Goal: Obtain resource: Download file/media

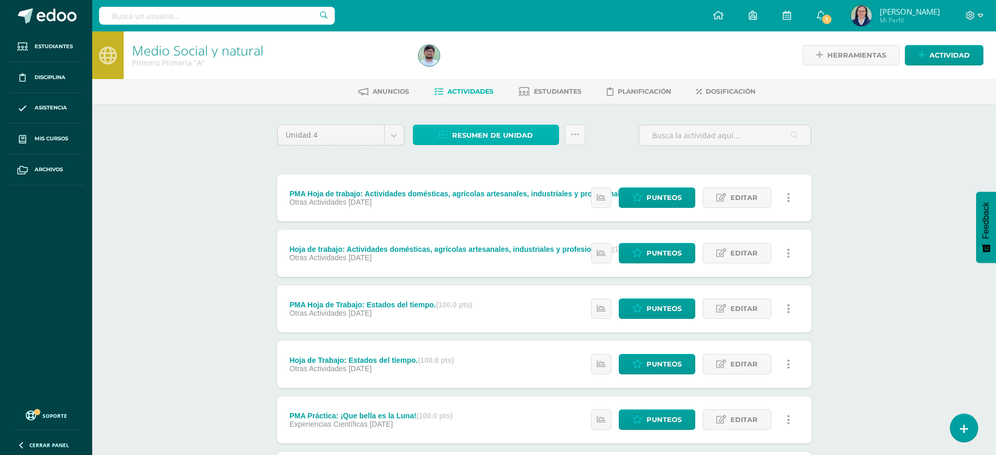
click at [494, 132] on span "Resumen de unidad" at bounding box center [492, 135] width 81 height 19
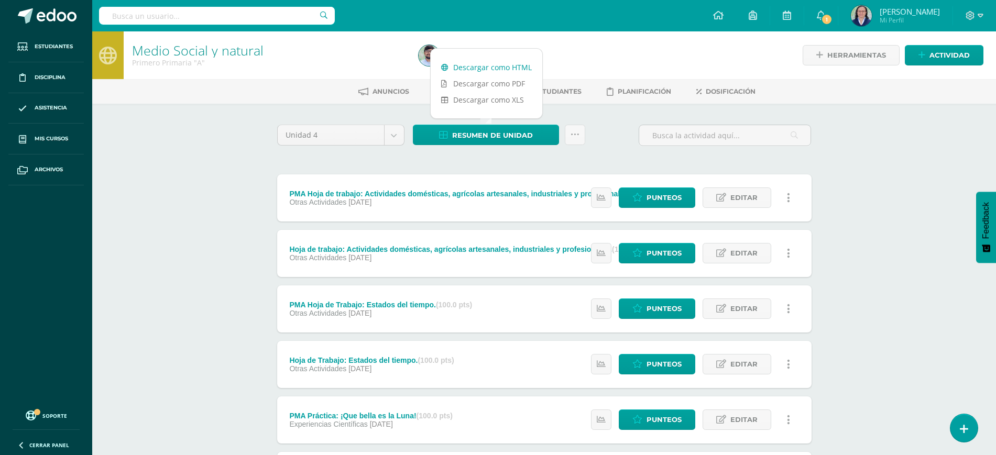
click at [467, 65] on link "Descargar como HTML" at bounding box center [487, 67] width 112 height 16
click at [367, 50] on h1 "Medio Social y natural" at bounding box center [269, 50] width 274 height 15
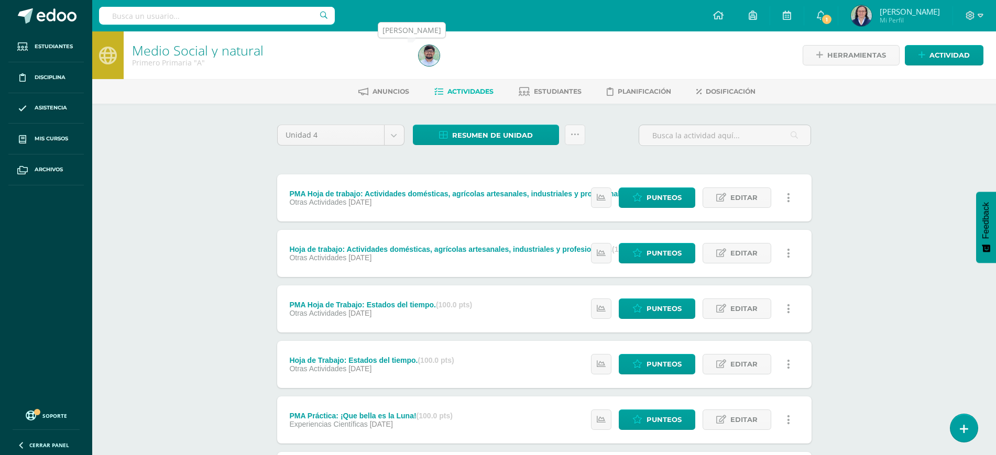
click at [433, 58] on img at bounding box center [429, 55] width 21 height 21
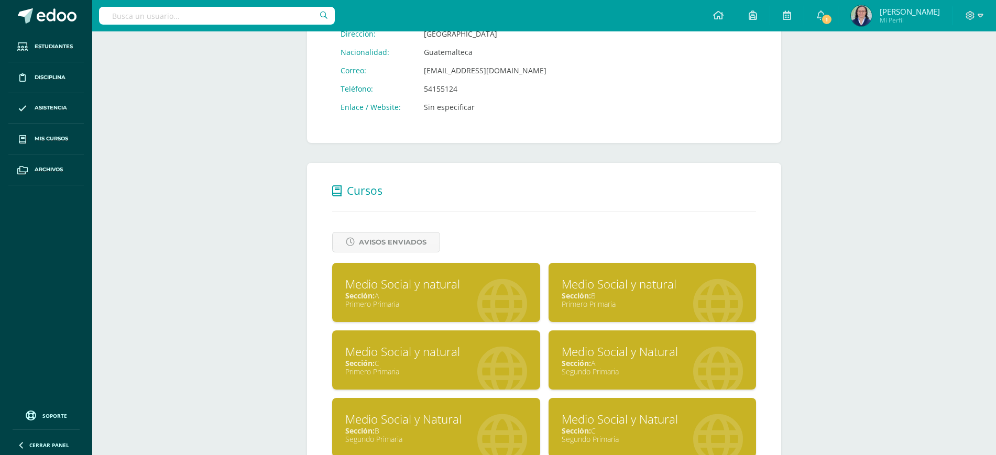
scroll to position [262, 0]
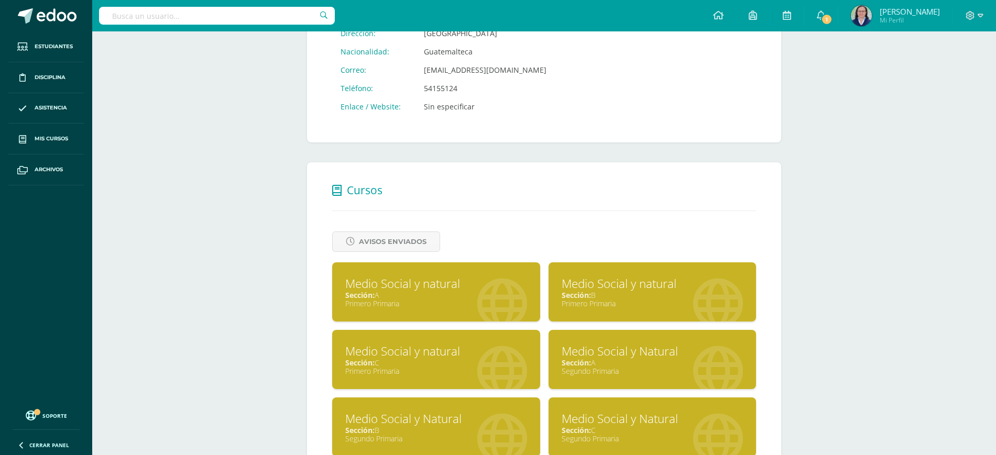
click at [689, 303] on div "Primero Primaria" at bounding box center [653, 304] width 182 height 10
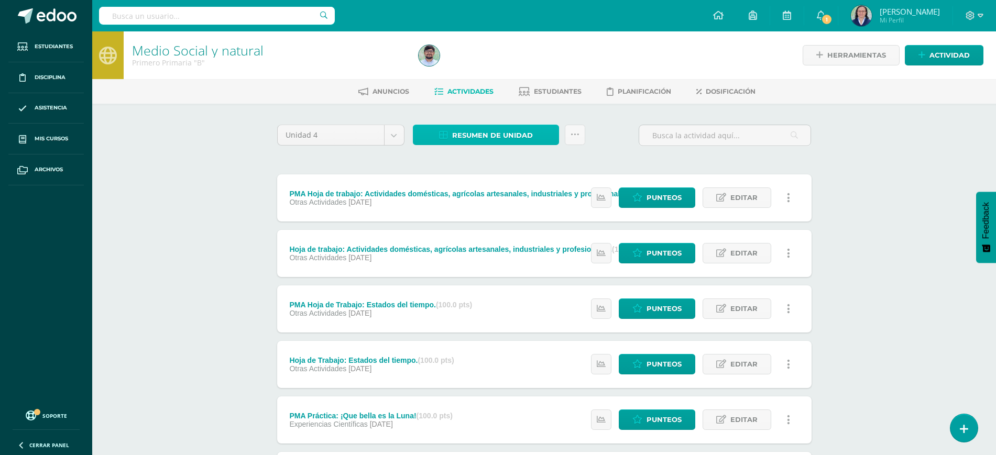
click at [504, 138] on span "Resumen de unidad" at bounding box center [492, 135] width 81 height 19
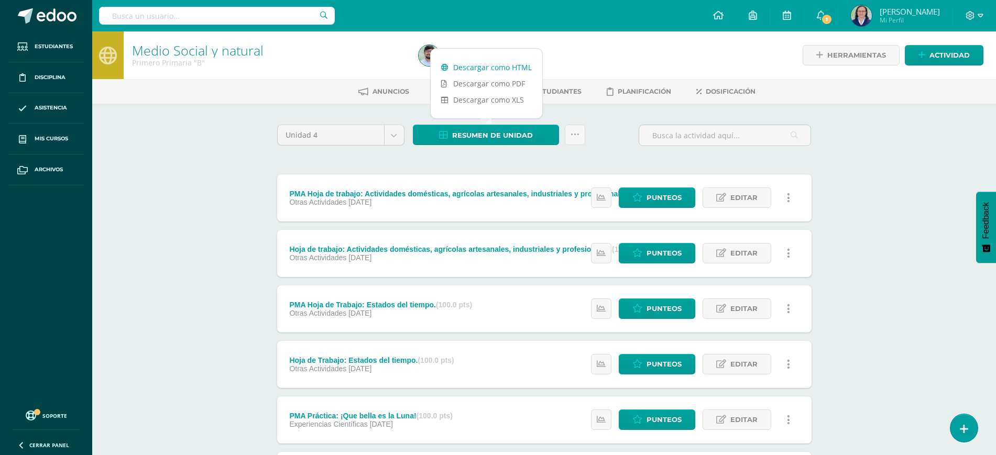
click at [483, 68] on link "Descargar como HTML" at bounding box center [487, 67] width 112 height 16
click at [389, 57] on h1 "Medio Social y natural" at bounding box center [269, 50] width 274 height 15
click at [431, 58] on img at bounding box center [429, 55] width 21 height 21
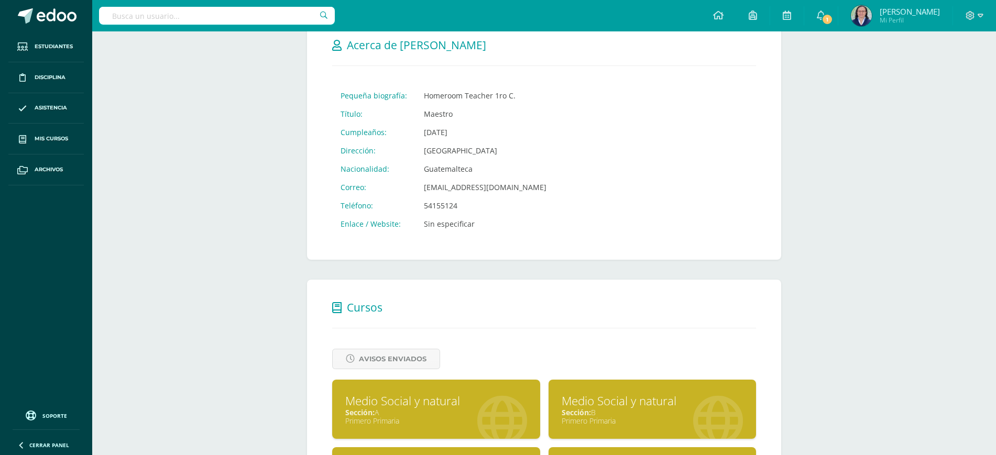
scroll to position [262, 0]
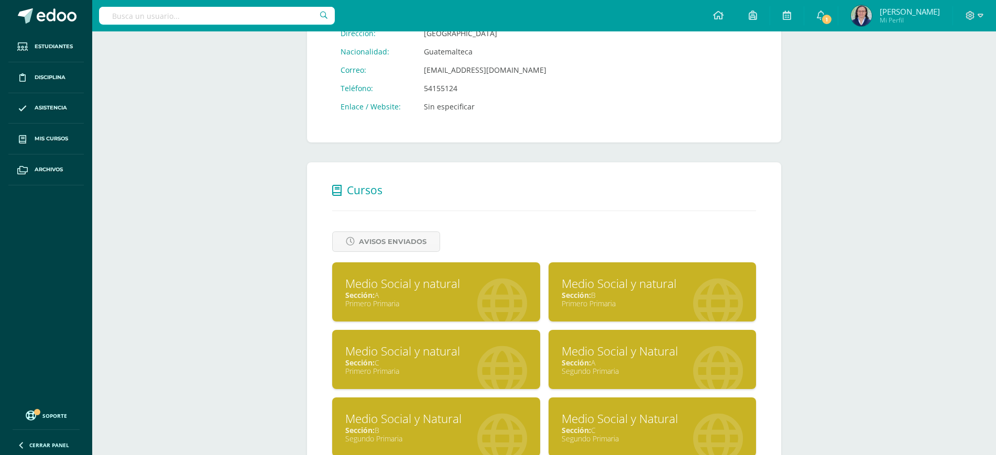
click at [422, 356] on div "Medio Social y natural" at bounding box center [436, 351] width 182 height 16
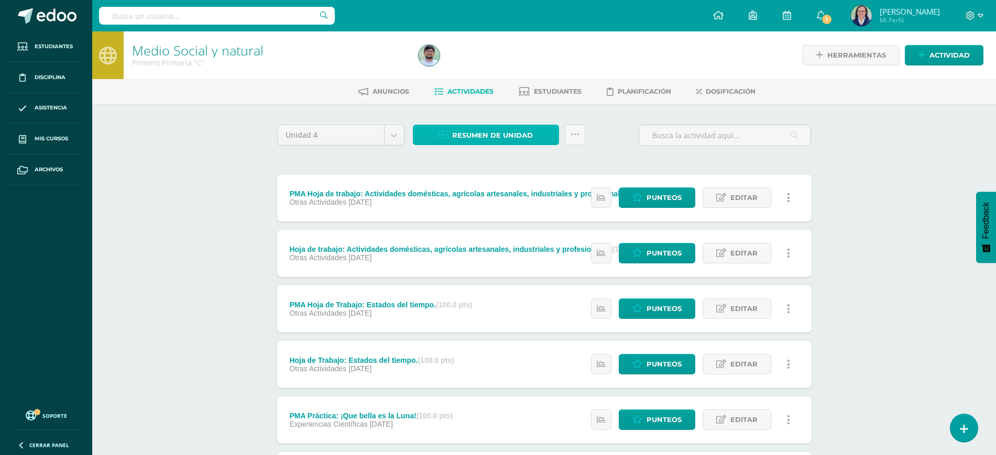
click at [484, 133] on span "Resumen de unidad" at bounding box center [492, 135] width 81 height 19
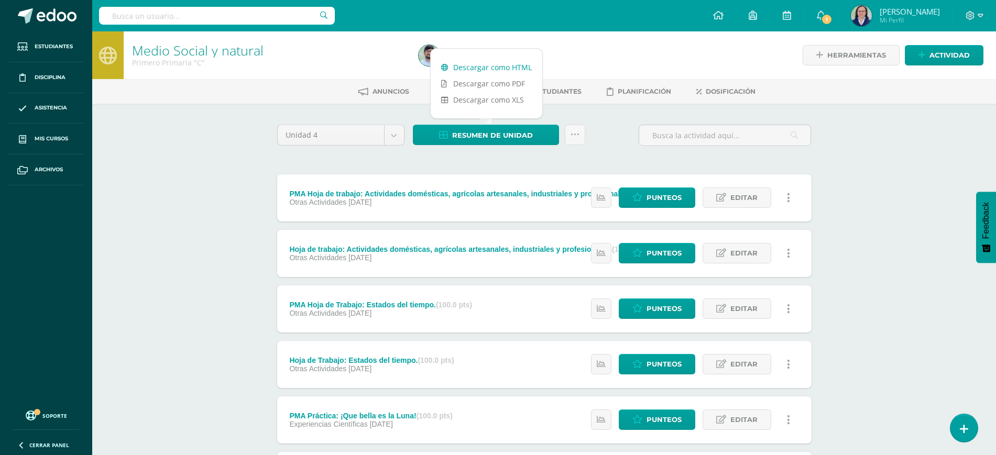
click at [484, 66] on link "Descargar como HTML" at bounding box center [487, 67] width 112 height 16
click at [360, 72] on div "Medio Social y natural Primero Primaria "C"" at bounding box center [269, 55] width 291 height 48
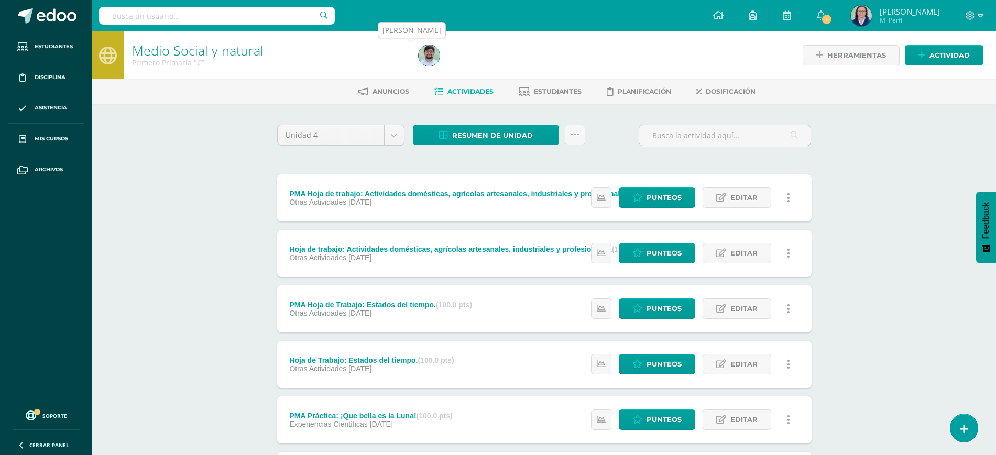
click at [430, 54] on img at bounding box center [429, 55] width 21 height 21
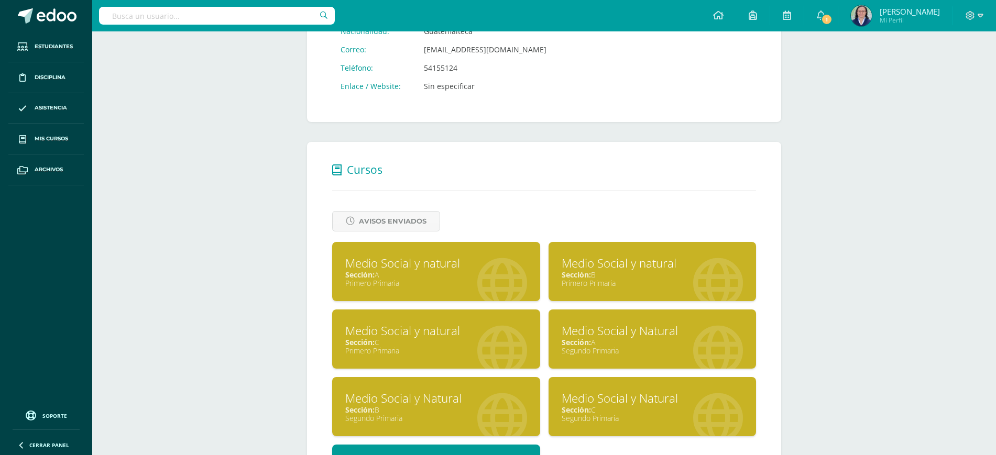
scroll to position [328, 0]
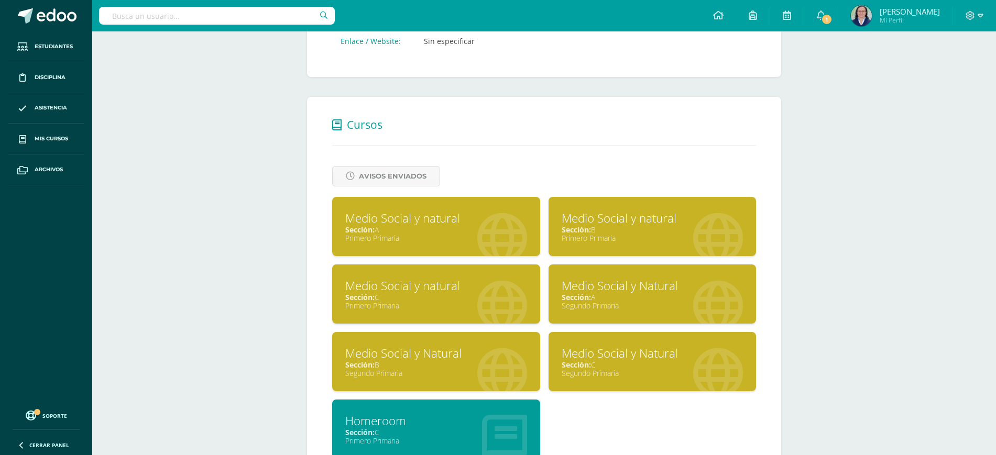
click at [624, 307] on div "Segundo Primaria" at bounding box center [653, 306] width 182 height 10
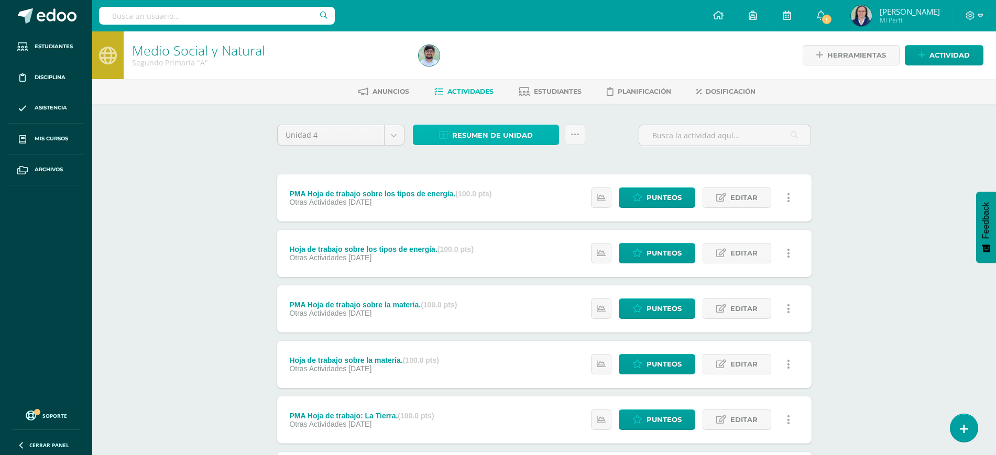
click at [531, 125] on link "Resumen de unidad" at bounding box center [486, 135] width 146 height 20
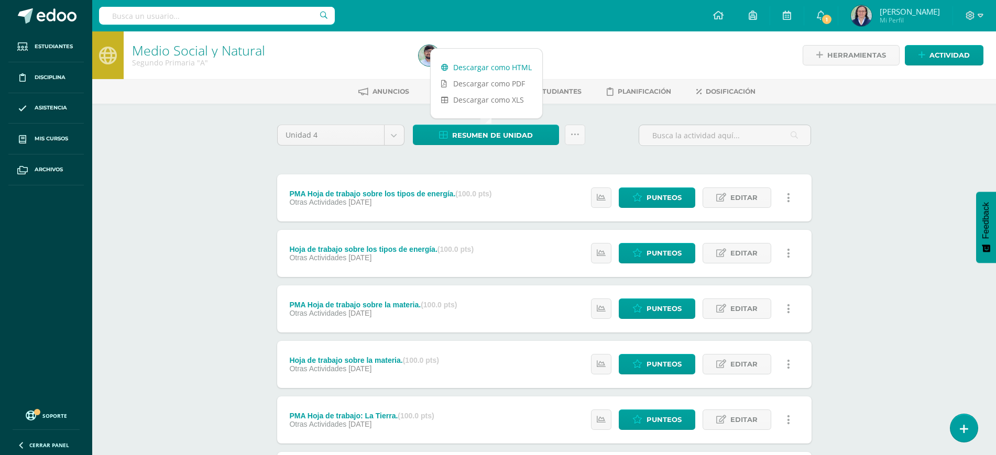
click at [506, 69] on link "Descargar como HTML" at bounding box center [487, 67] width 112 height 16
click at [390, 51] on h1 "Medio Social y Natural" at bounding box center [269, 50] width 274 height 15
click at [432, 57] on img at bounding box center [429, 55] width 21 height 21
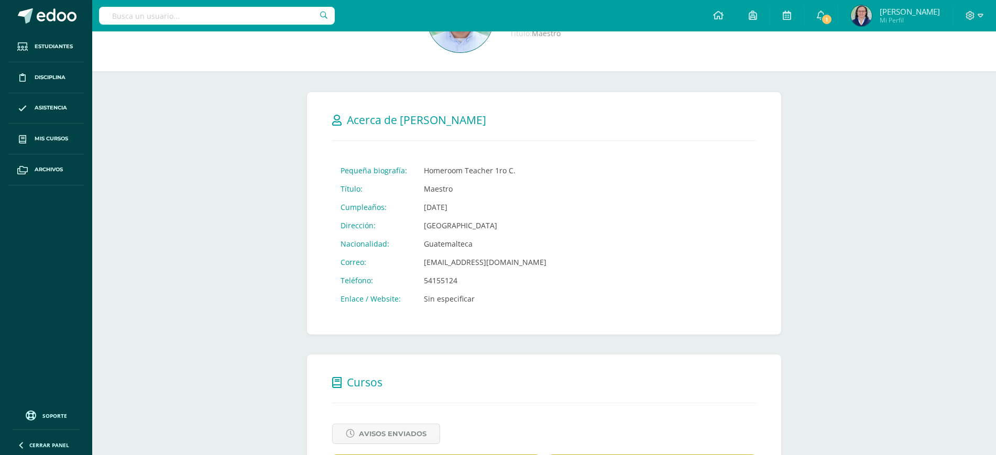
scroll to position [328, 0]
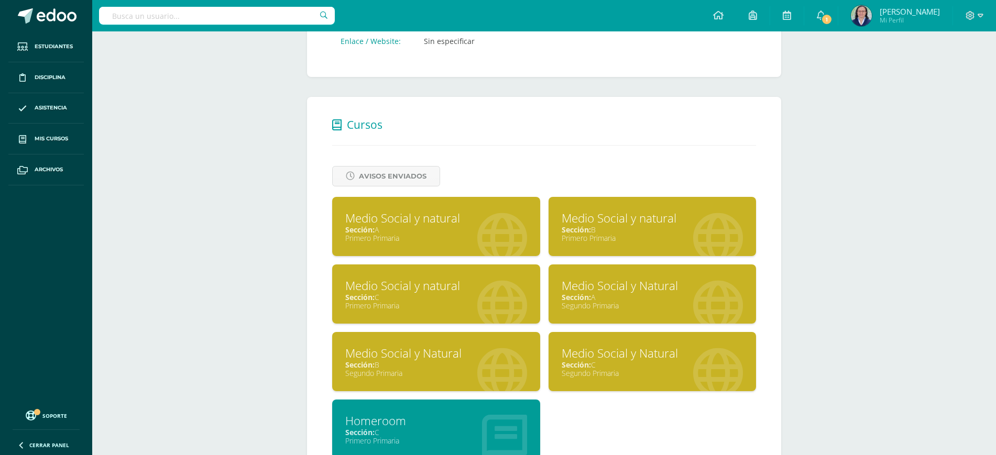
click at [456, 369] on div "Segundo Primaria" at bounding box center [436, 373] width 182 height 10
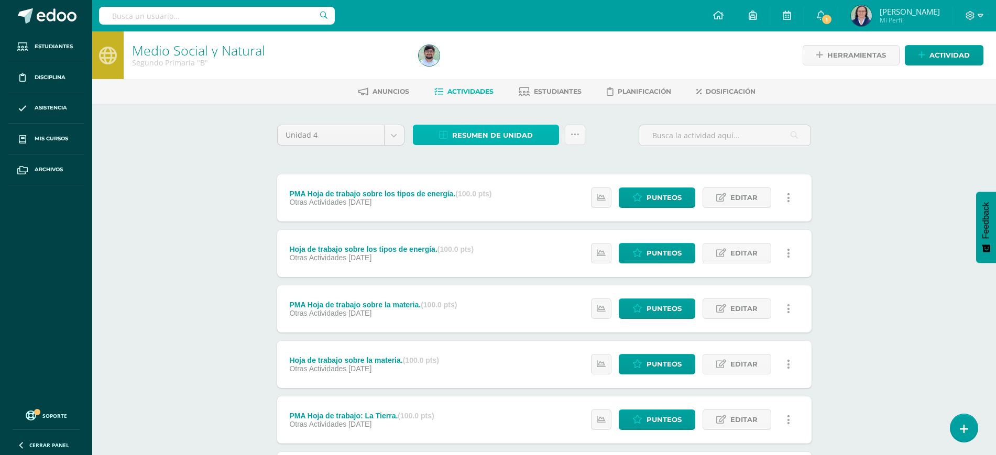
click at [465, 139] on span "Resumen de unidad" at bounding box center [492, 135] width 81 height 19
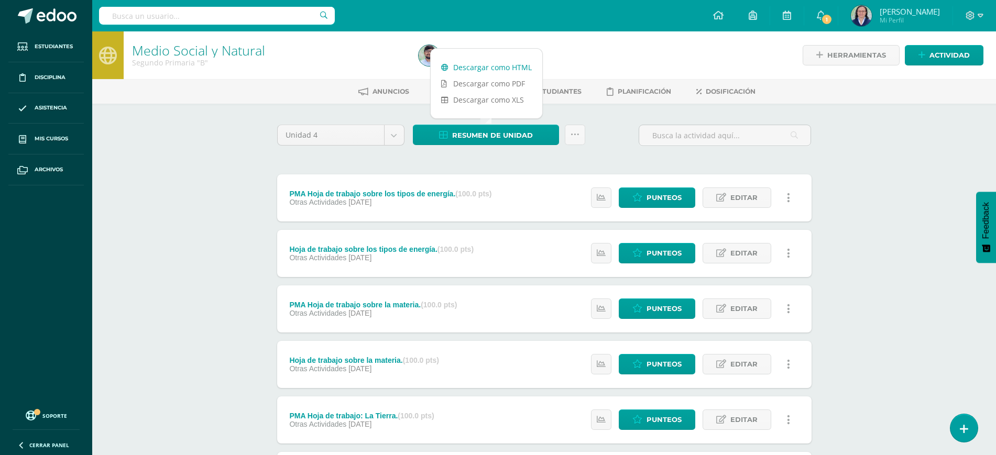
click at [477, 68] on link "Descargar como HTML" at bounding box center [487, 67] width 112 height 16
click at [373, 43] on h1 "Medio Social y Natural" at bounding box center [269, 50] width 274 height 15
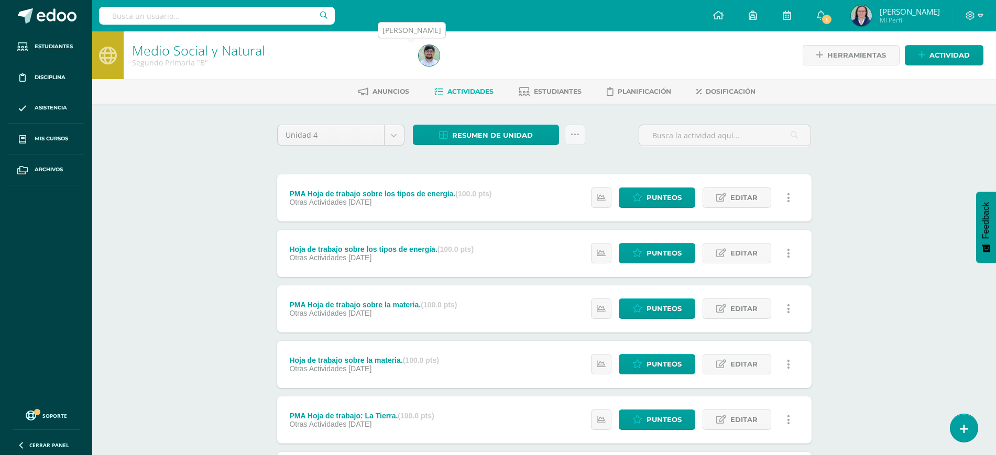
click at [426, 55] on img at bounding box center [429, 55] width 21 height 21
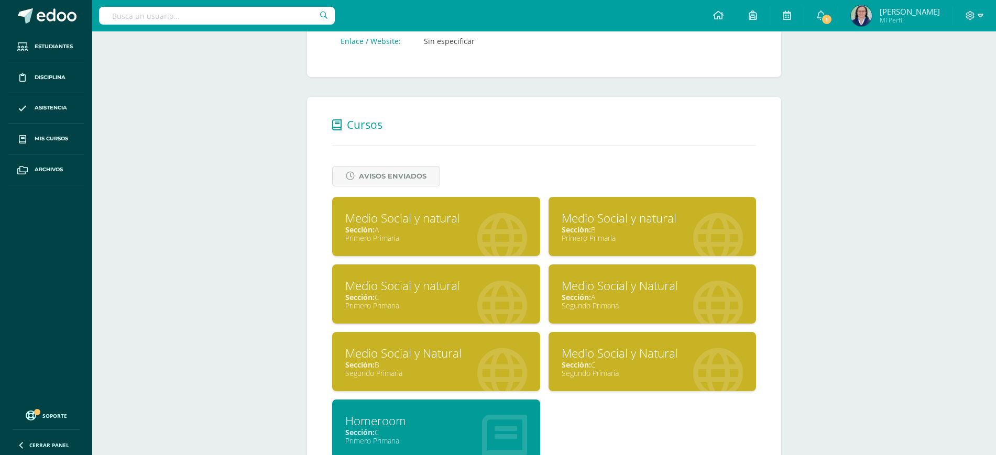
click at [648, 366] on div "Sección: C" at bounding box center [653, 365] width 182 height 10
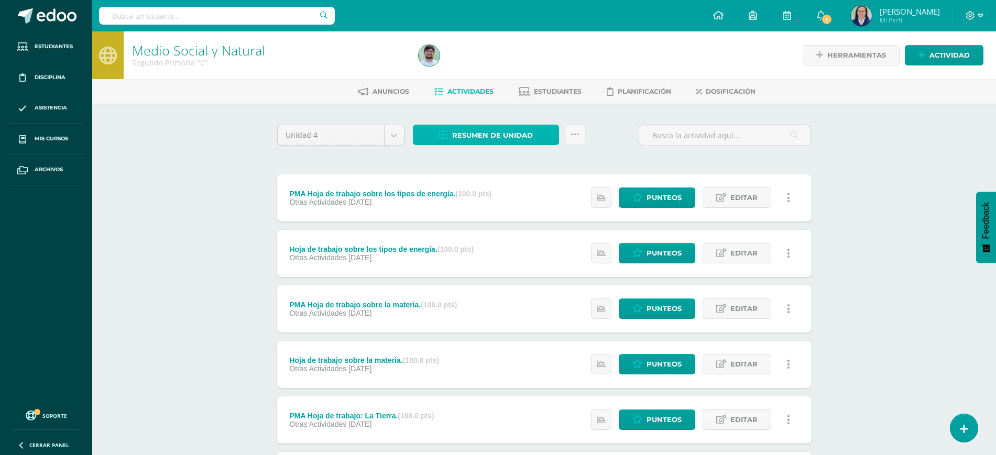
click at [470, 137] on span "Resumen de unidad" at bounding box center [492, 135] width 81 height 19
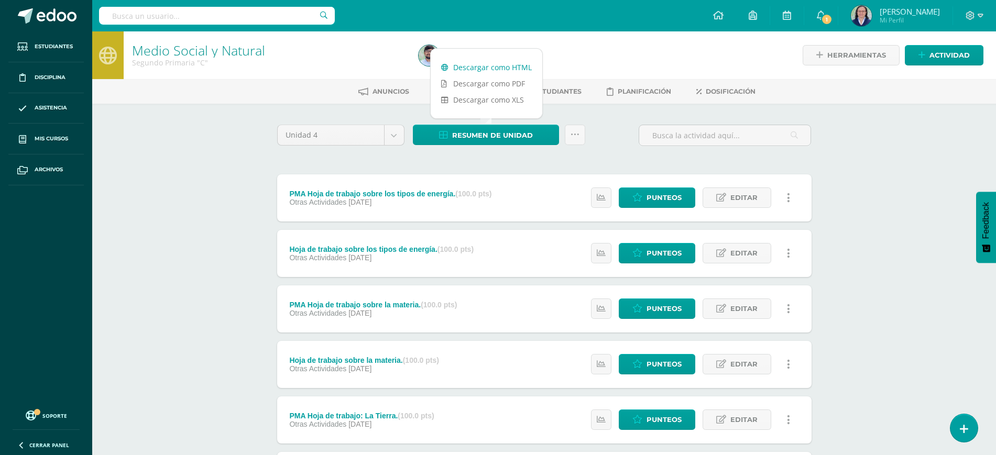
click at [476, 65] on link "Descargar como HTML" at bounding box center [487, 67] width 112 height 16
click at [498, 66] on link "Descargar como HTML" at bounding box center [487, 67] width 112 height 16
click at [332, 63] on div "Segundo Primaria "C"" at bounding box center [269, 63] width 274 height 10
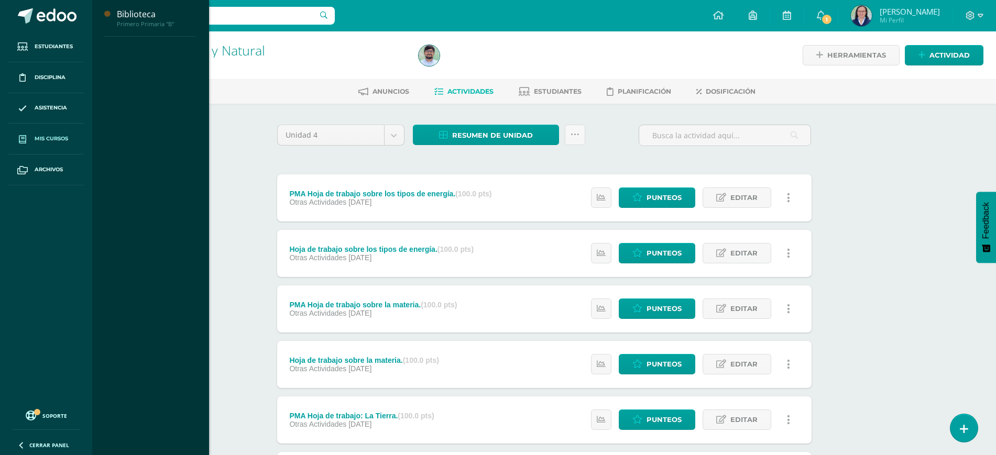
click at [54, 136] on span "Mis cursos" at bounding box center [52, 139] width 34 height 8
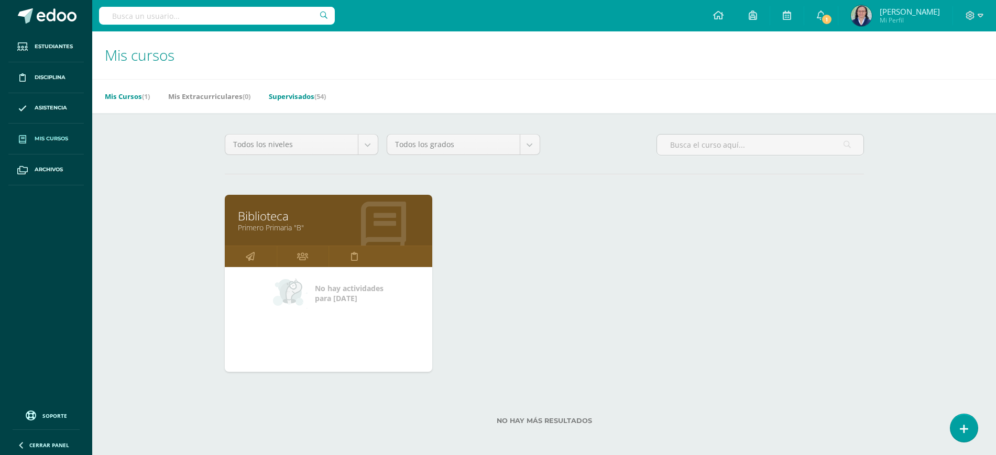
click at [308, 93] on link "Supervisados (54)" at bounding box center [297, 96] width 57 height 17
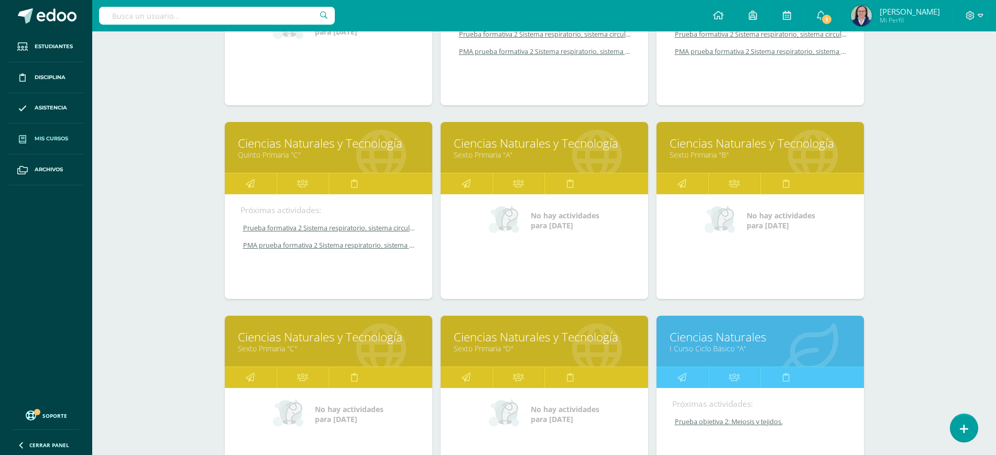
scroll to position [1304, 0]
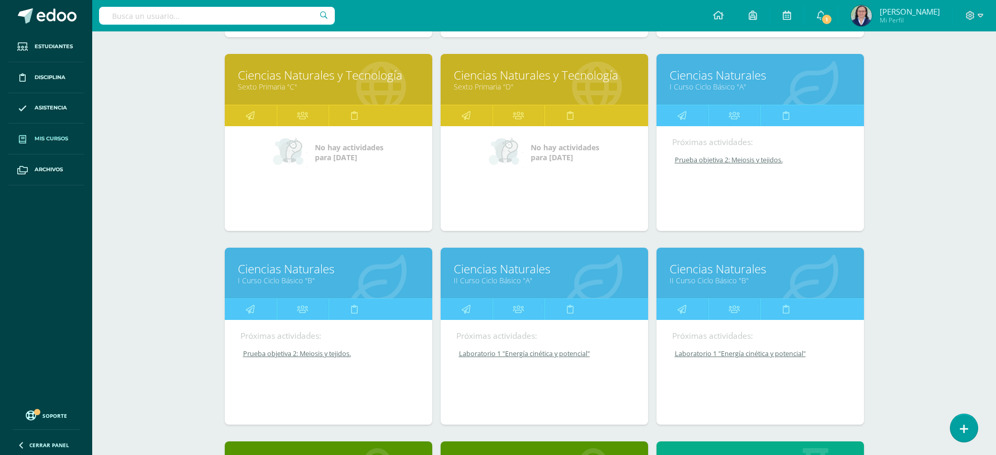
click at [727, 88] on link "I Curso Ciclo Básico "A"" at bounding box center [760, 87] width 181 height 10
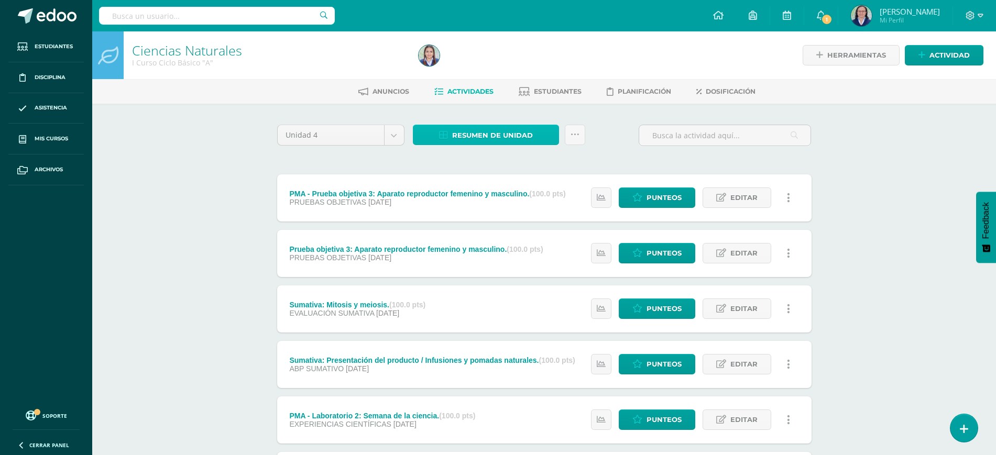
click at [528, 133] on span "Resumen de unidad" at bounding box center [492, 135] width 81 height 19
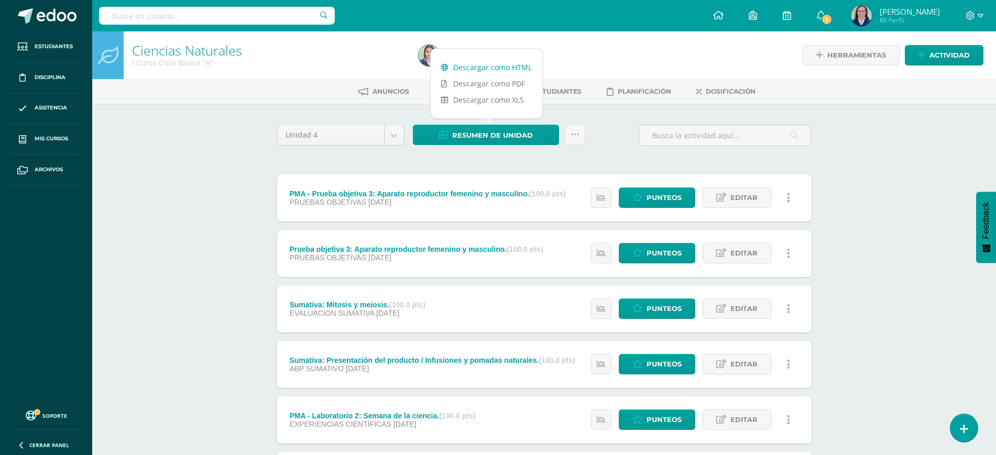
click at [484, 62] on link "Descargar como HTML" at bounding box center [487, 67] width 112 height 16
click at [347, 64] on div "I Curso Ciclo Básico "A"" at bounding box center [269, 63] width 274 height 10
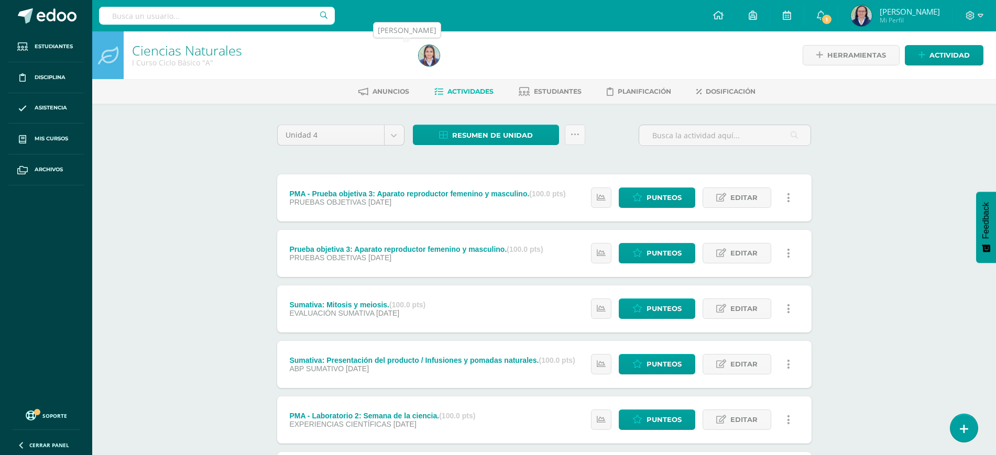
click at [433, 59] on img at bounding box center [429, 55] width 21 height 21
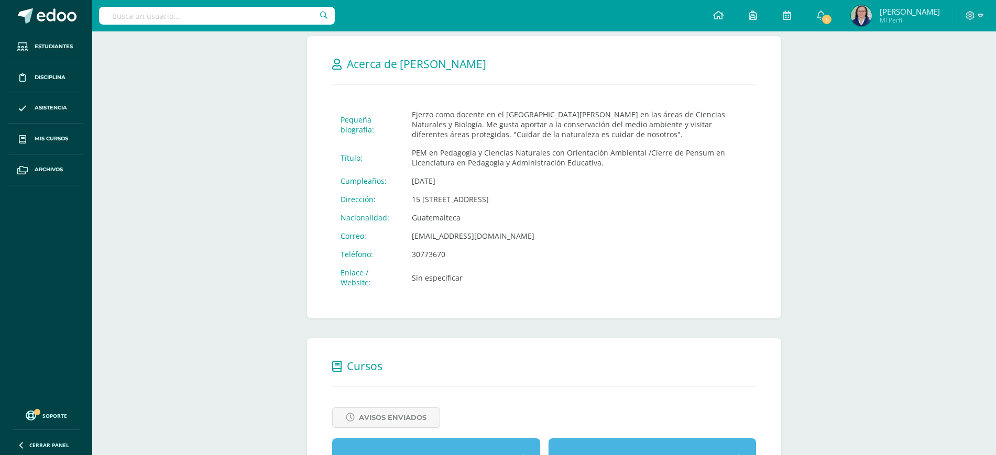
scroll to position [328, 0]
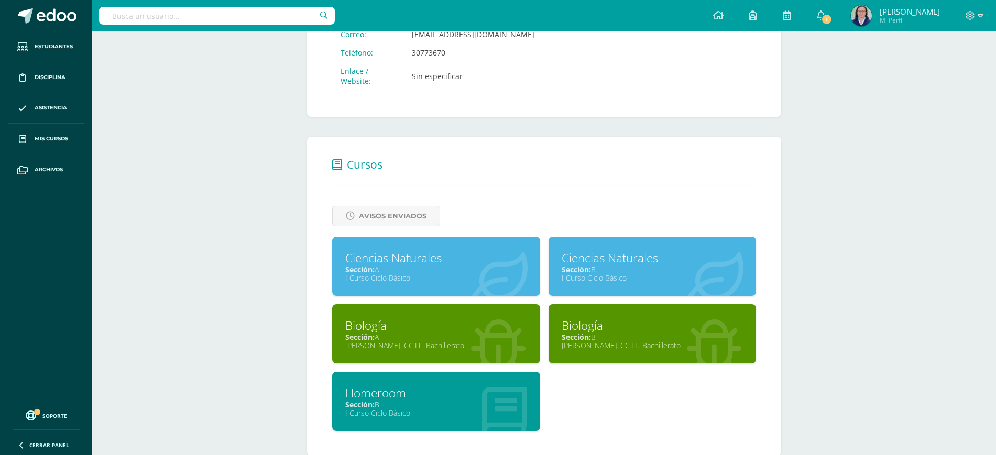
click at [664, 275] on div "I Curso Ciclo Básico" at bounding box center [653, 278] width 182 height 10
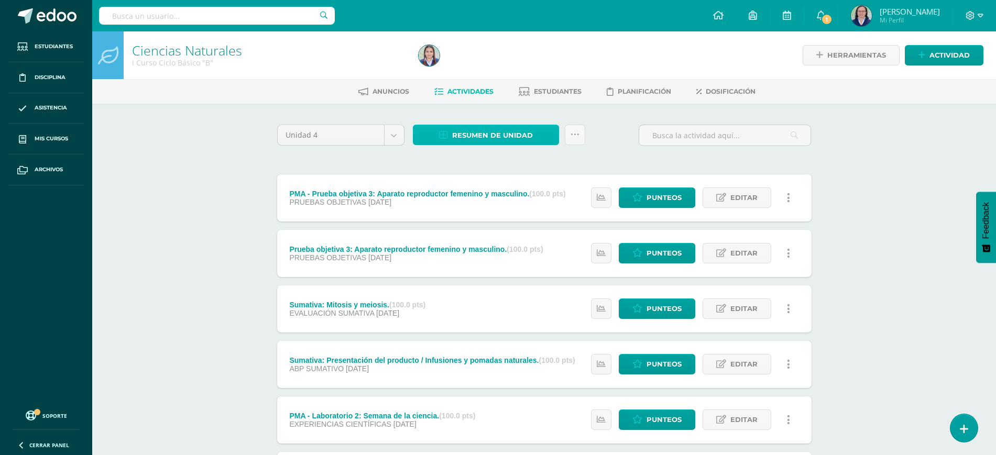
click at [477, 136] on span "Resumen de unidad" at bounding box center [492, 135] width 81 height 19
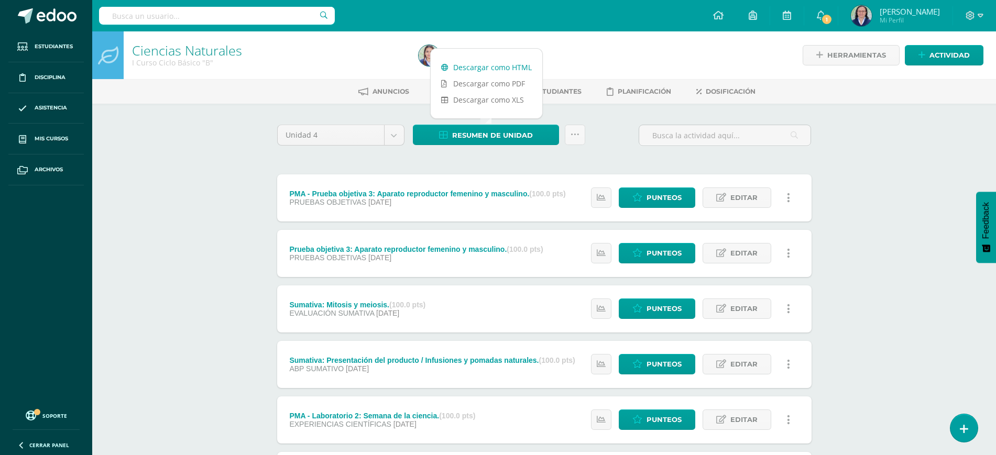
click at [486, 61] on link "Descargar como HTML" at bounding box center [487, 67] width 112 height 16
click at [427, 52] on img at bounding box center [429, 55] width 21 height 21
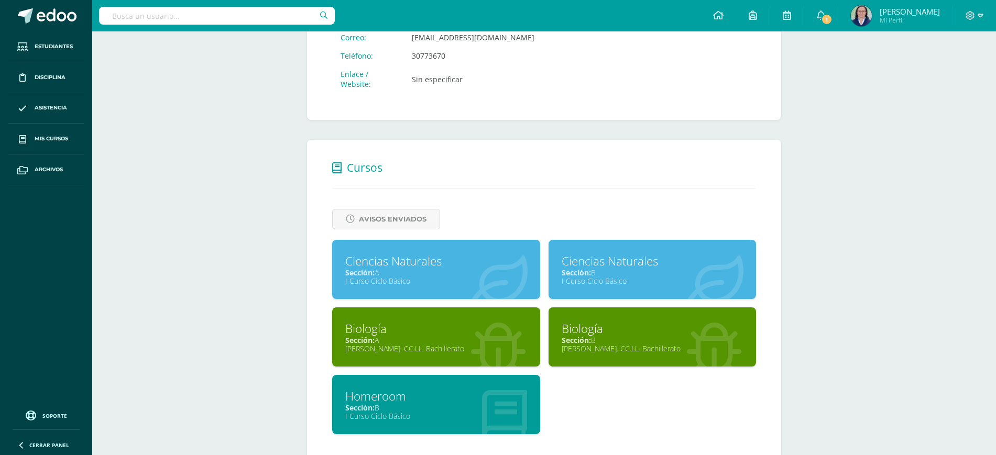
scroll to position [328, 0]
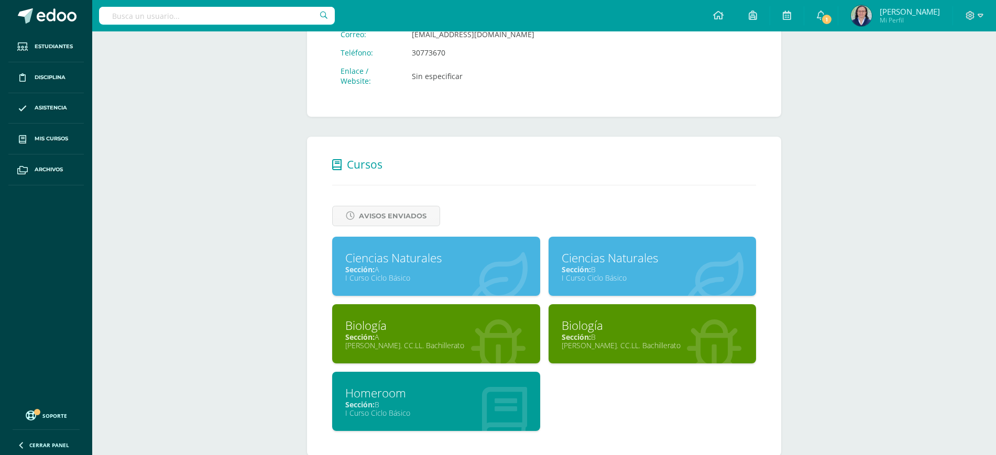
click at [473, 322] on div "Biología" at bounding box center [436, 326] width 182 height 16
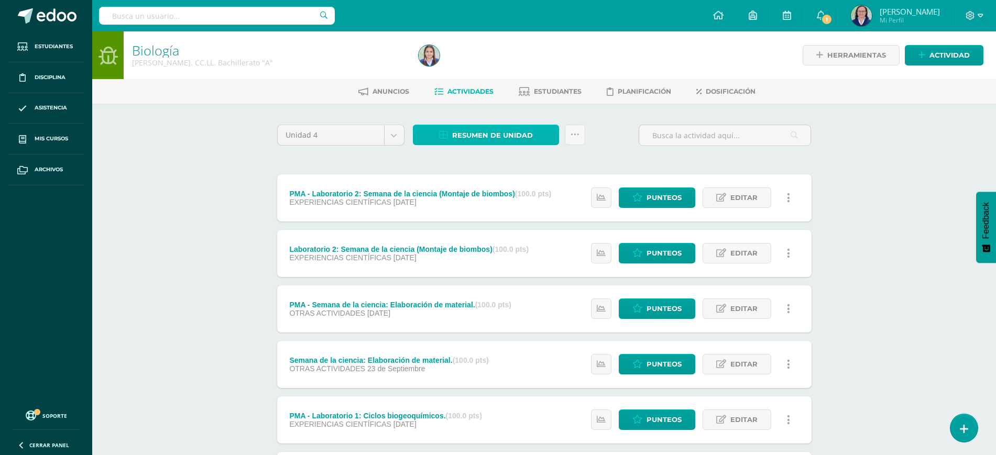
click at [466, 134] on span "Resumen de unidad" at bounding box center [492, 135] width 81 height 19
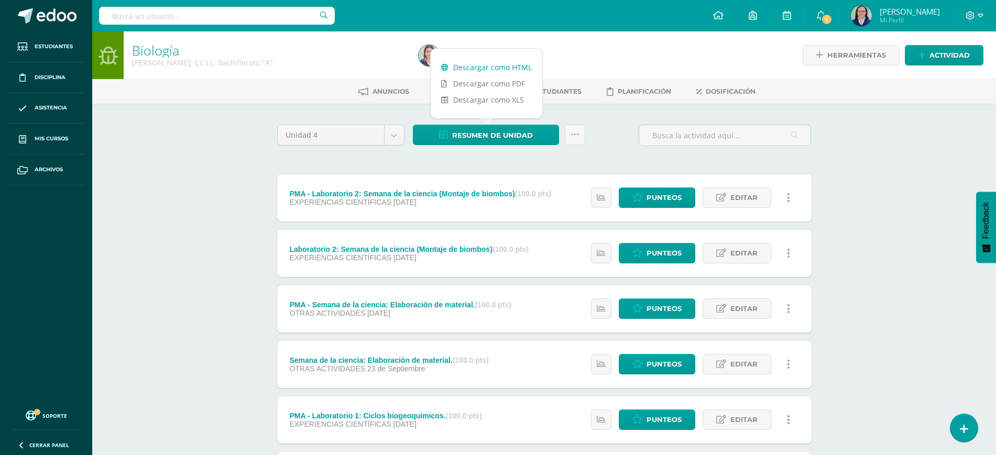
click at [463, 65] on link "Descargar como HTML" at bounding box center [487, 67] width 112 height 16
click at [512, 64] on link "Descargar como HTML" at bounding box center [487, 67] width 112 height 16
click at [555, 29] on div "Configuración Cerrar sesión Marilyn Janeth Mi Perfil 1 1 Avisos 142 avisos sin …" at bounding box center [544, 15] width 904 height 31
click at [433, 53] on img at bounding box center [429, 55] width 21 height 21
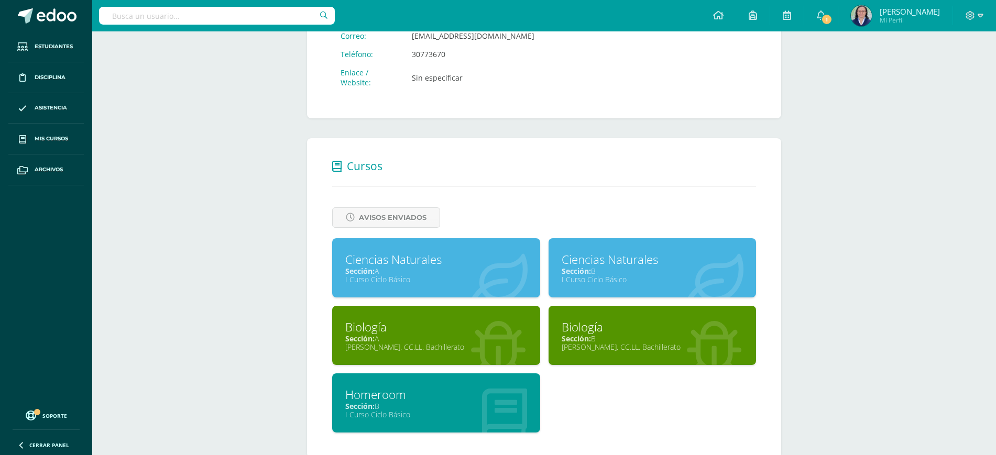
scroll to position [328, 0]
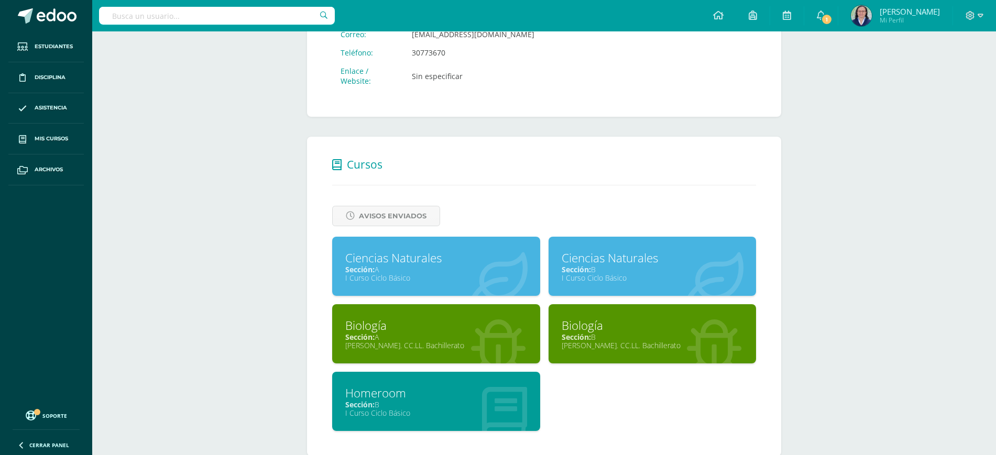
click at [633, 341] on div "[PERSON_NAME]. CC.LL. Bachillerato" at bounding box center [653, 346] width 182 height 10
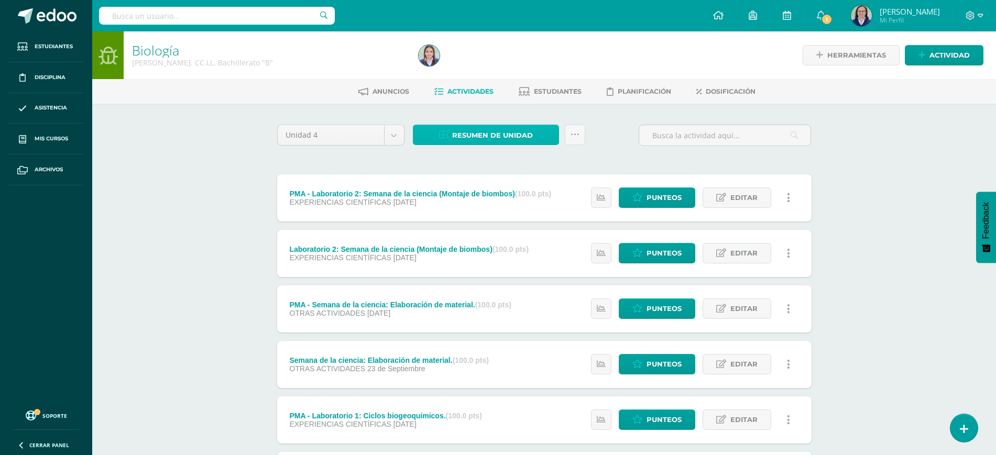
click at [506, 128] on span "Resumen de unidad" at bounding box center [492, 135] width 81 height 19
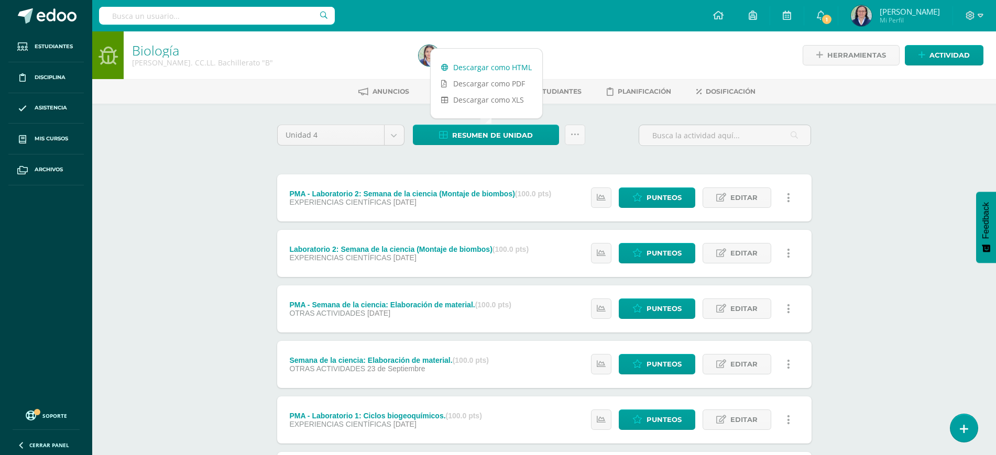
click at [514, 67] on link "Descargar como HTML" at bounding box center [487, 67] width 112 height 16
click at [362, 76] on div "Biología [PERSON_NAME]. CC.LL. Bachillerato "B"" at bounding box center [269, 55] width 291 height 48
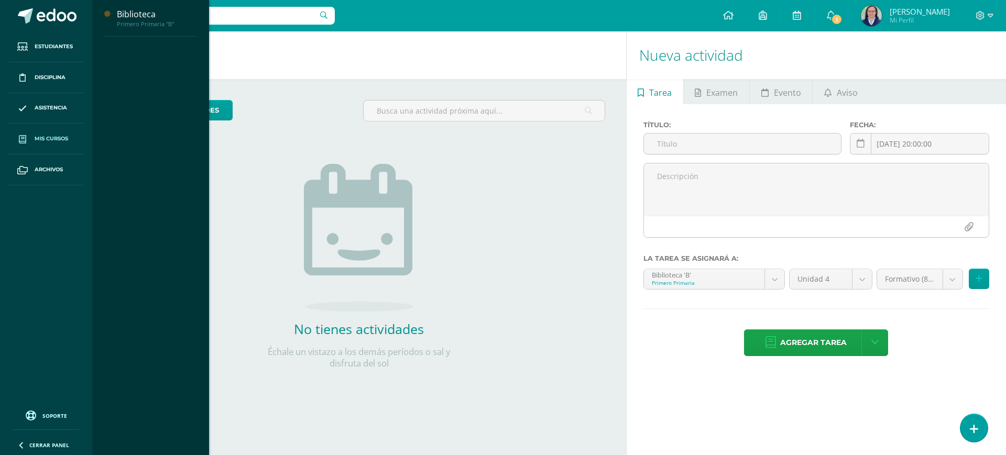
click at [58, 135] on span "Mis cursos" at bounding box center [52, 139] width 34 height 8
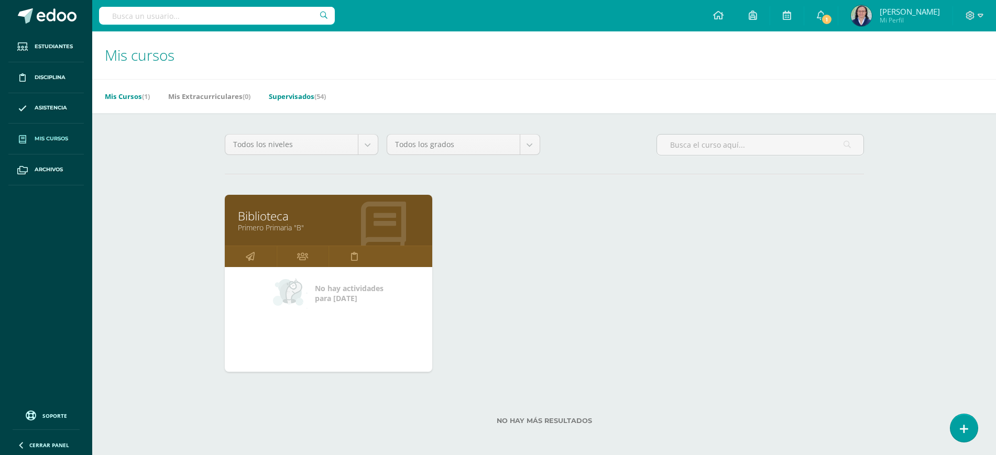
click at [315, 93] on link "Supervisados (54)" at bounding box center [297, 96] width 57 height 17
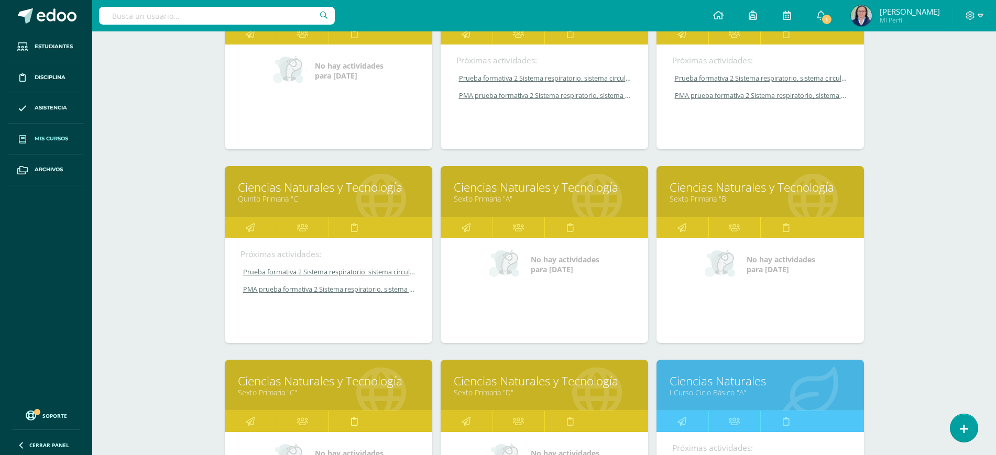
scroll to position [1034, 0]
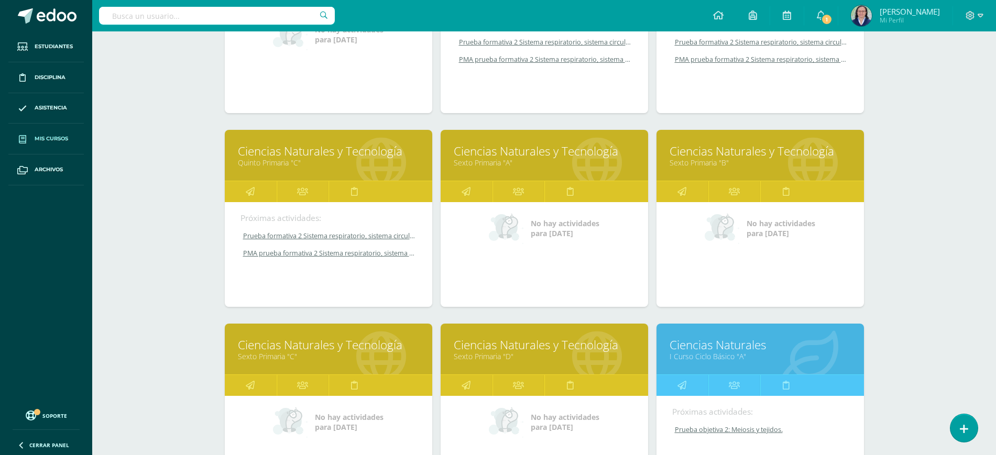
click at [313, 346] on link "Ciencias Naturales y Tecnología" at bounding box center [328, 345] width 181 height 16
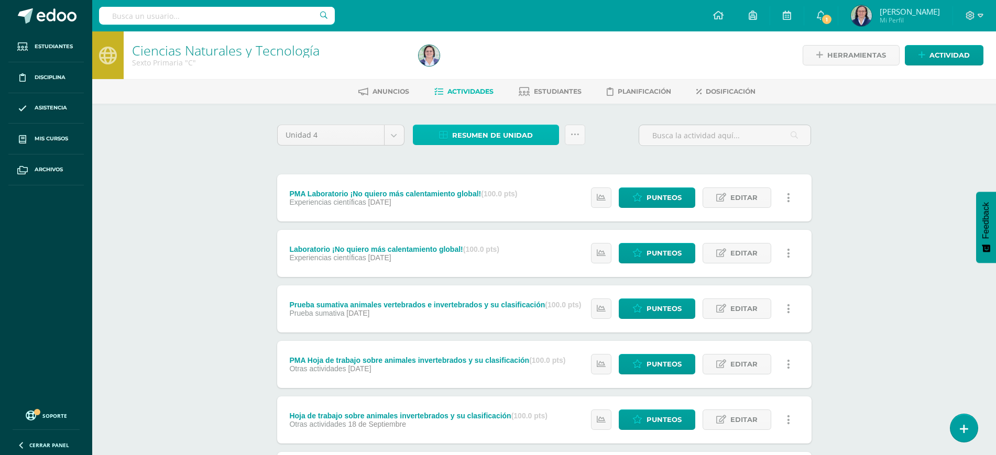
click at [496, 135] on span "Resumen de unidad" at bounding box center [492, 135] width 81 height 19
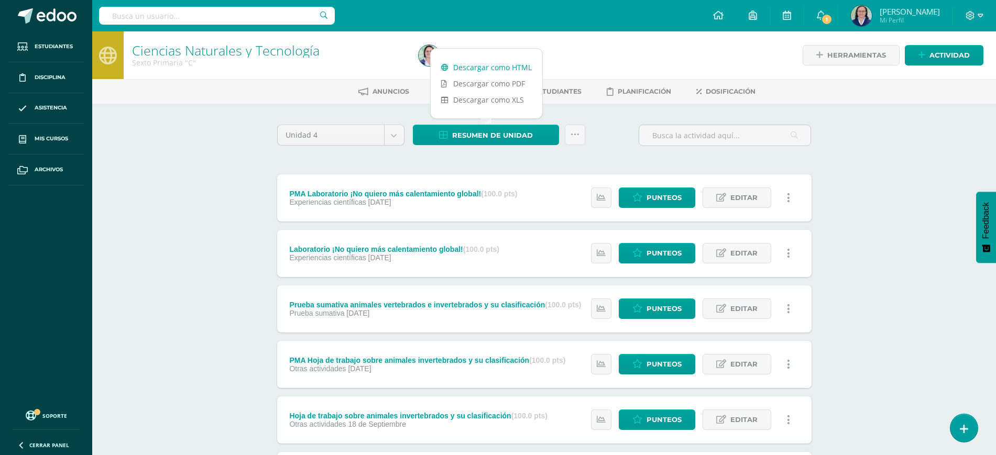
click at [497, 68] on link "Descargar como HTML" at bounding box center [487, 67] width 112 height 16
